Goal: Navigation & Orientation: Find specific page/section

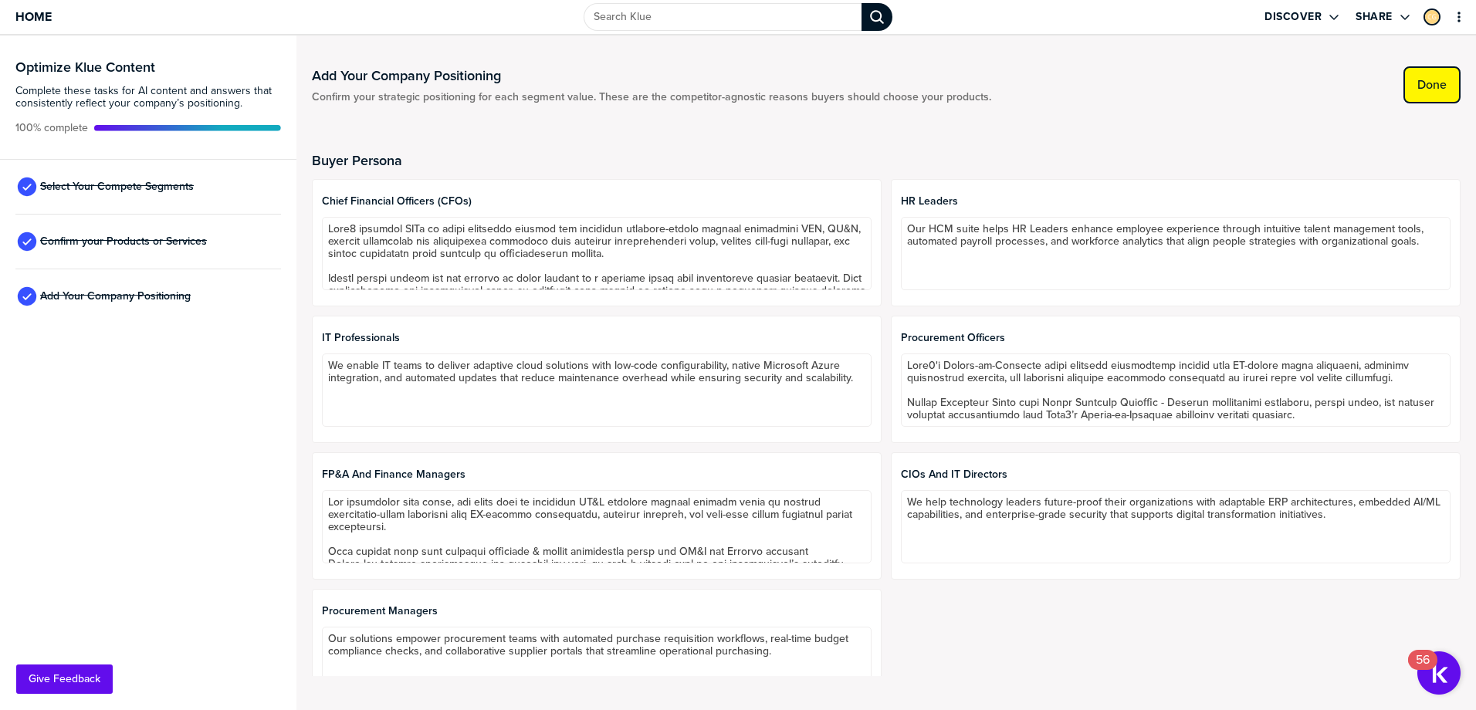
click at [1431, 96] on button "Done" at bounding box center [1432, 84] width 57 height 37
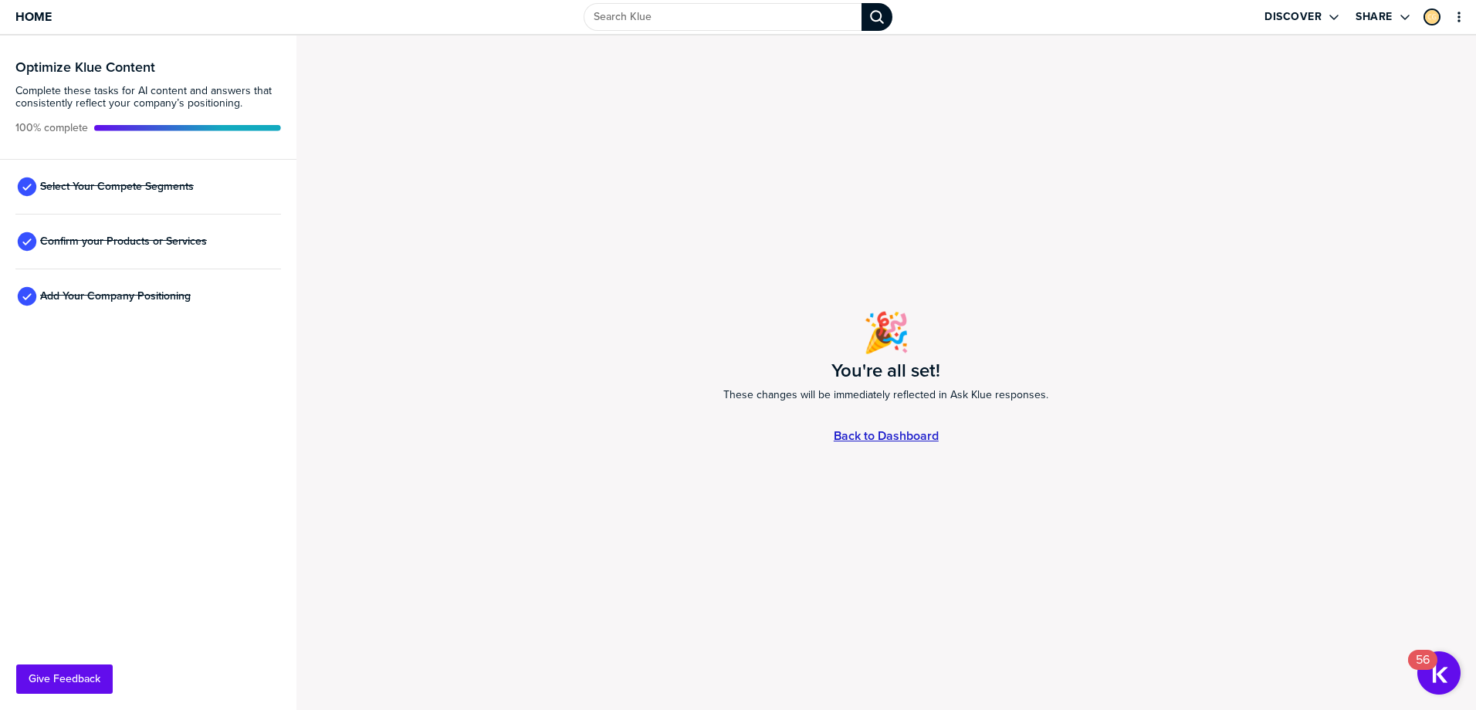
click at [858, 439] on link "Back to Dashboard" at bounding box center [886, 435] width 105 height 13
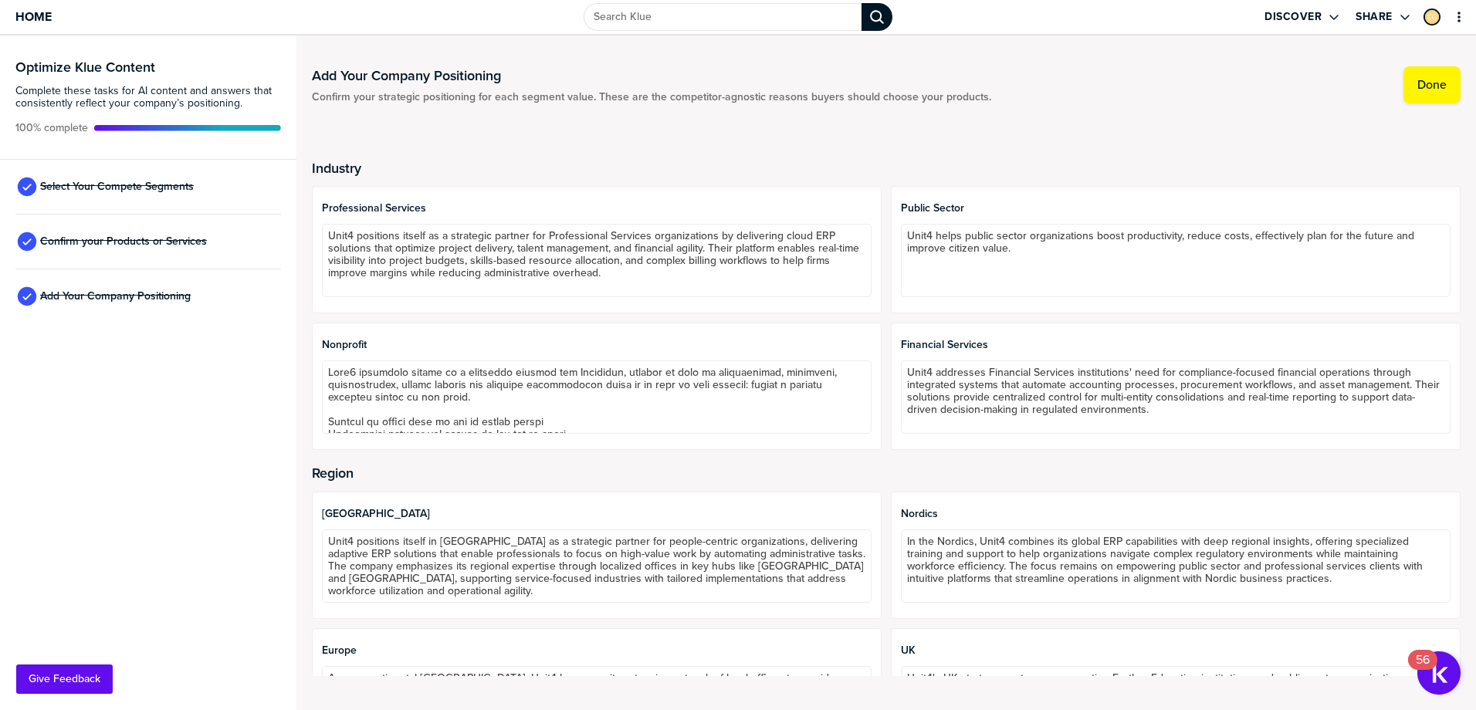
scroll to position [651, 0]
